Goal: Transaction & Acquisition: Book appointment/travel/reservation

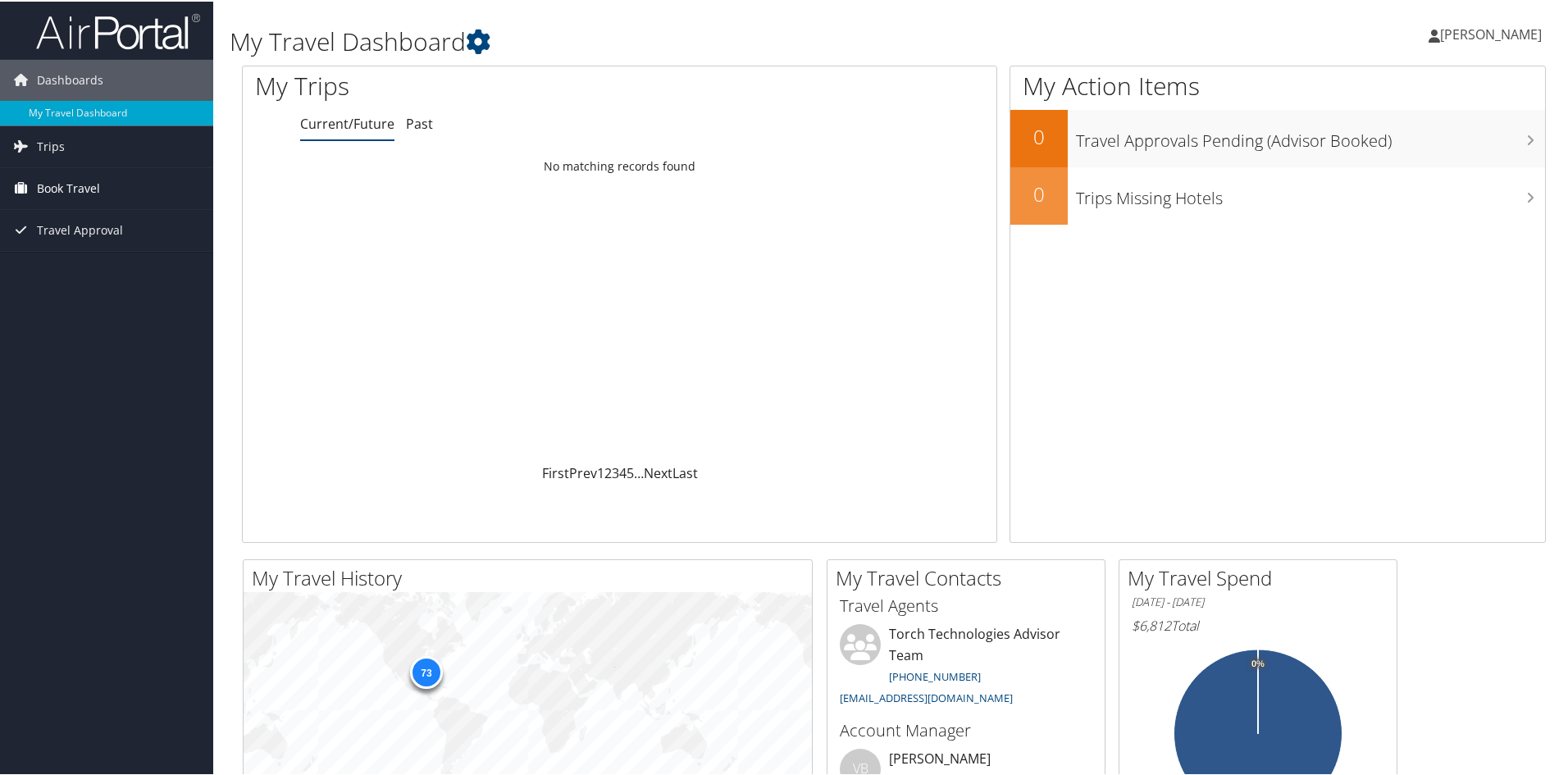
click at [65, 182] on span "Book Travel" at bounding box center [67, 187] width 63 height 41
click at [77, 268] on link "Book/Manage Online Trips" at bounding box center [107, 269] width 214 height 24
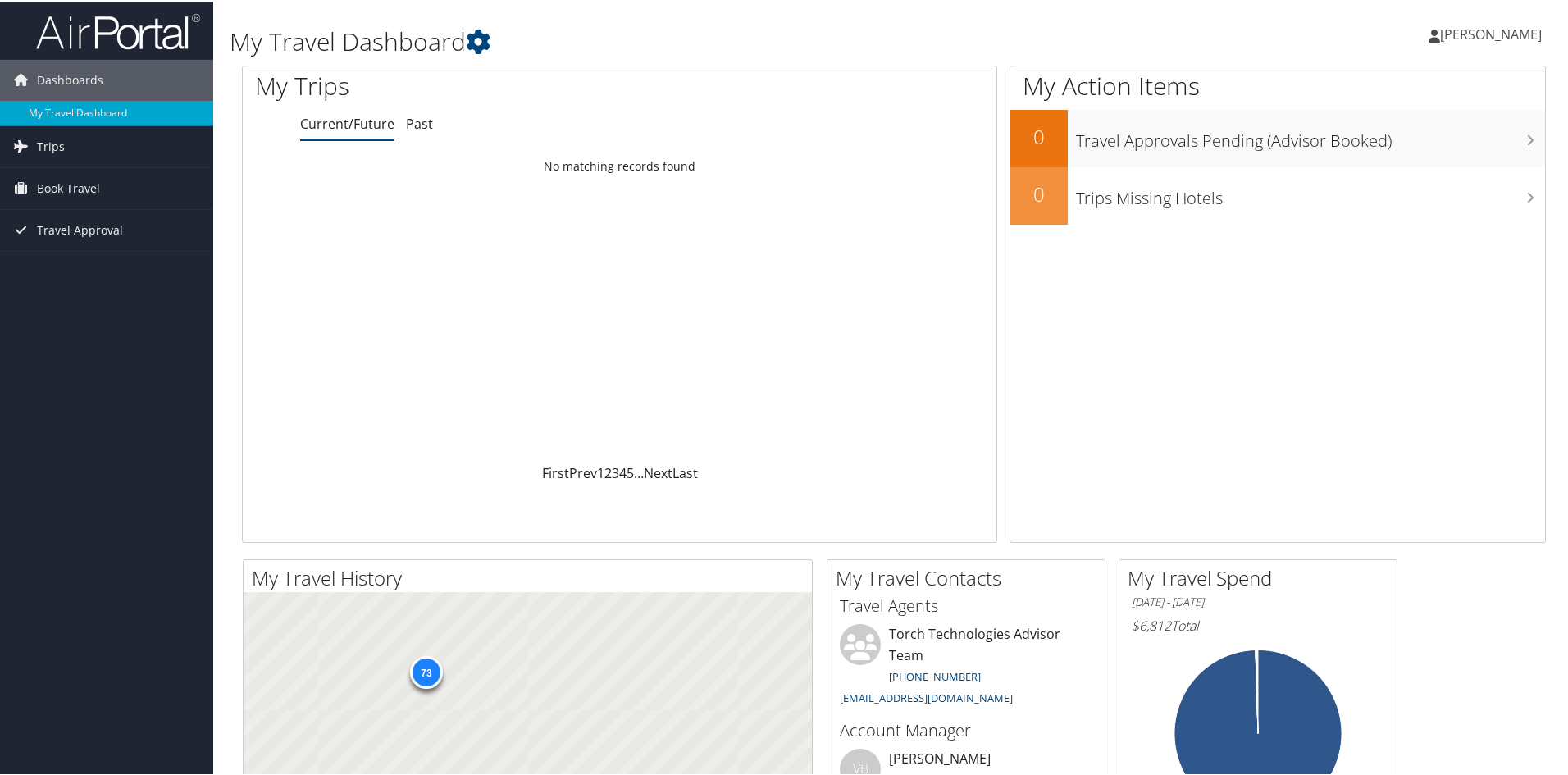
click at [72, 191] on span "Book Travel" at bounding box center [67, 187] width 63 height 41
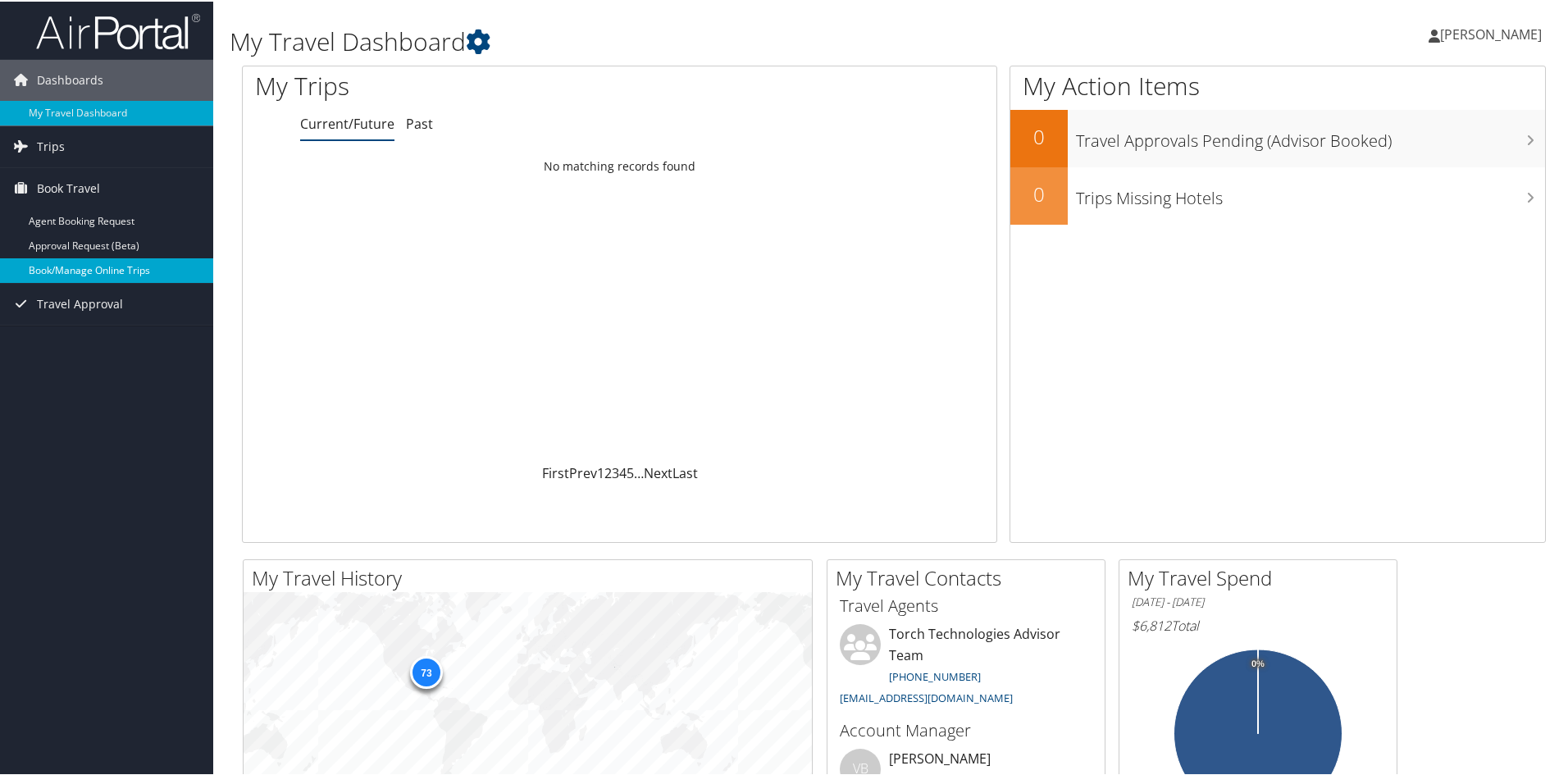
click at [52, 270] on link "Book/Manage Online Trips" at bounding box center [107, 269] width 214 height 24
